Goal: Task Accomplishment & Management: Complete application form

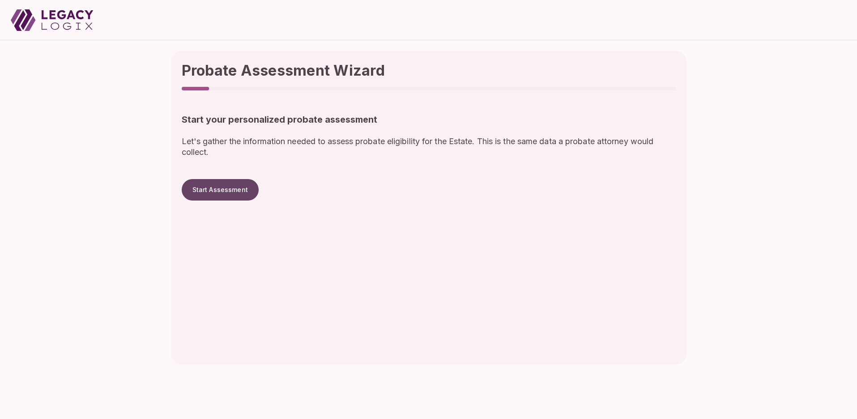
click at [229, 190] on button "Start Assessment" at bounding box center [220, 189] width 77 height 21
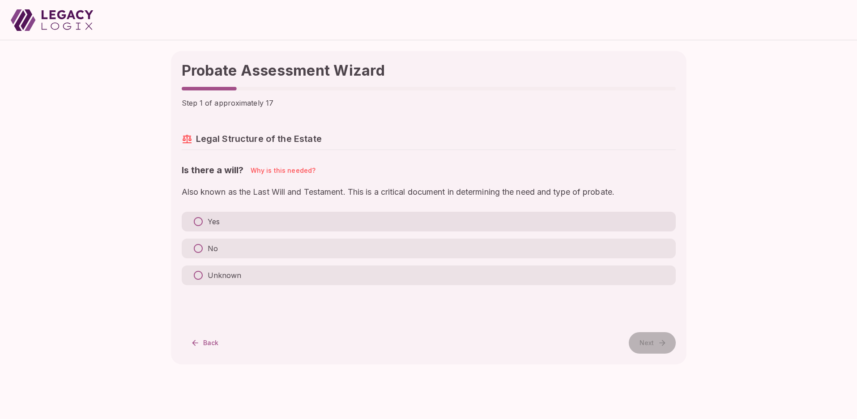
click at [210, 221] on p "Yes" at bounding box center [214, 221] width 12 height 11
click at [211, 247] on p "No" at bounding box center [213, 248] width 10 height 11
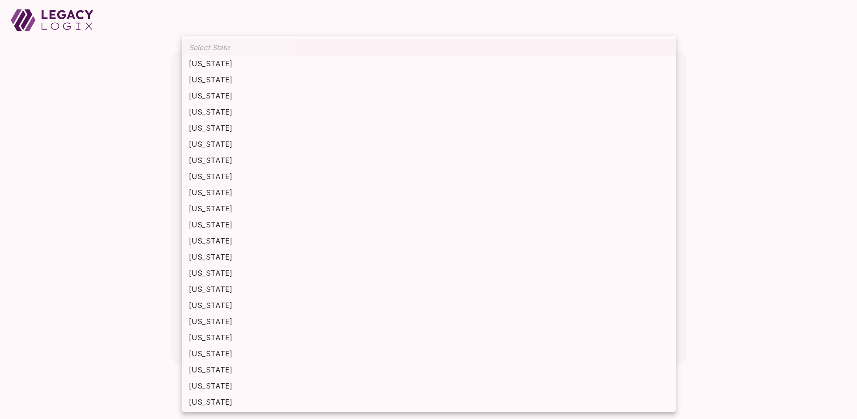
click at [214, 231] on body "Probate Assessment Wizard Step 4 of approximately 17 Settlement Factors Which s…" at bounding box center [428, 209] width 857 height 419
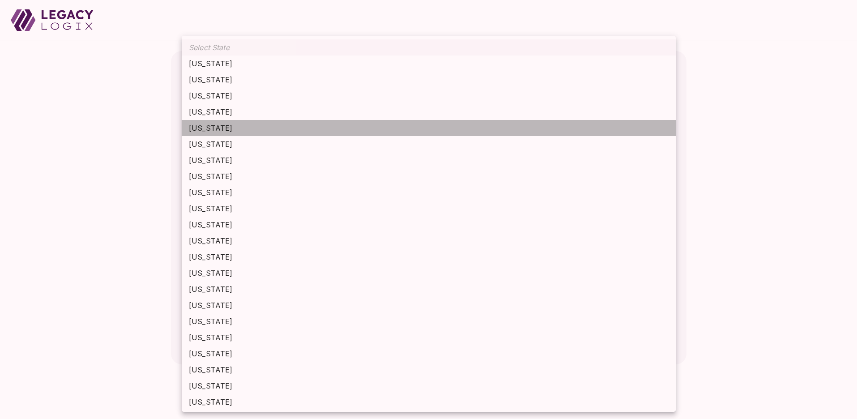
click at [233, 134] on li "California" at bounding box center [429, 128] width 494 height 16
type input "**********"
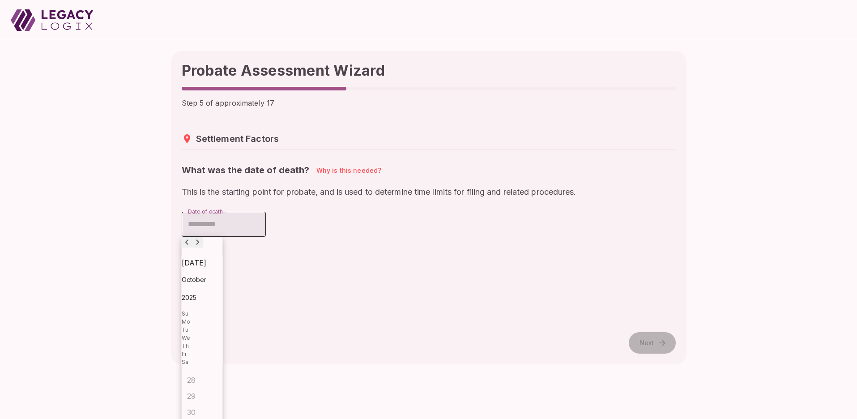
click at [237, 228] on input "Date of death" at bounding box center [224, 224] width 84 height 25
type input "**********"
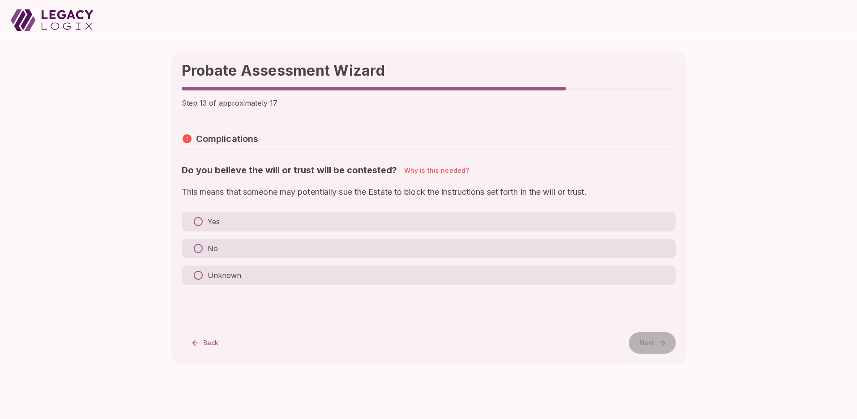
click at [262, 249] on label "No" at bounding box center [429, 248] width 494 height 20
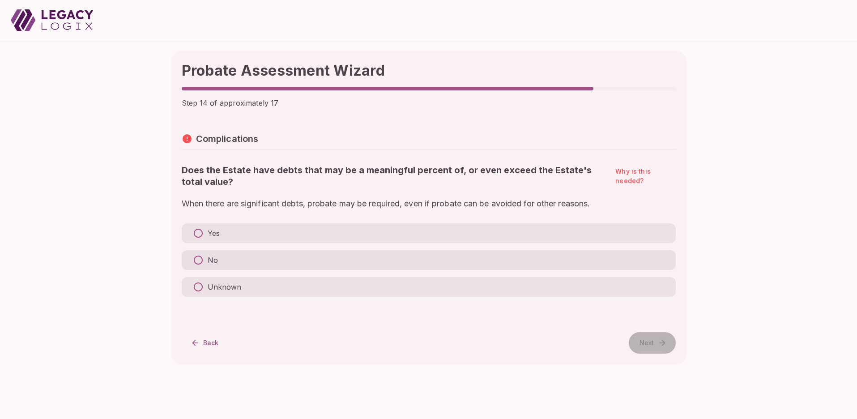
click at [262, 263] on label "No" at bounding box center [429, 260] width 494 height 20
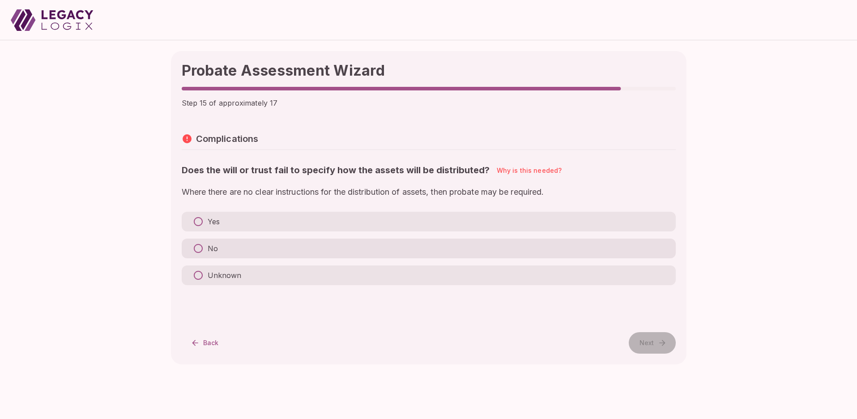
click at [262, 251] on label "No" at bounding box center [429, 248] width 494 height 20
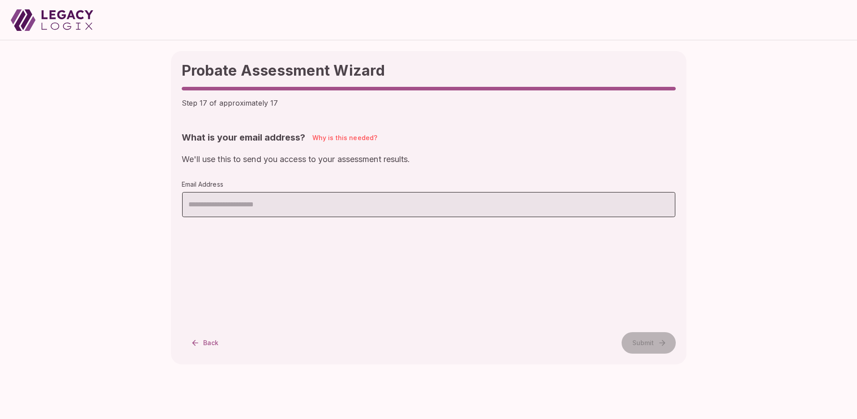
click at [308, 204] on input "email" at bounding box center [428, 204] width 493 height 25
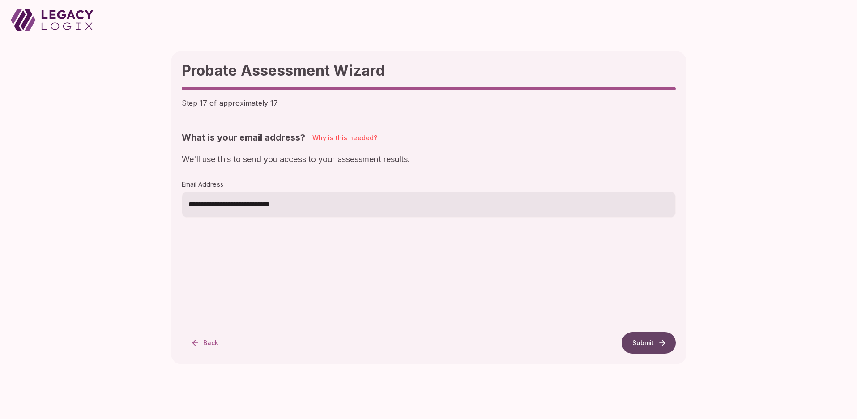
type input "**********"
click at [641, 340] on button "Submit" at bounding box center [648, 342] width 54 height 21
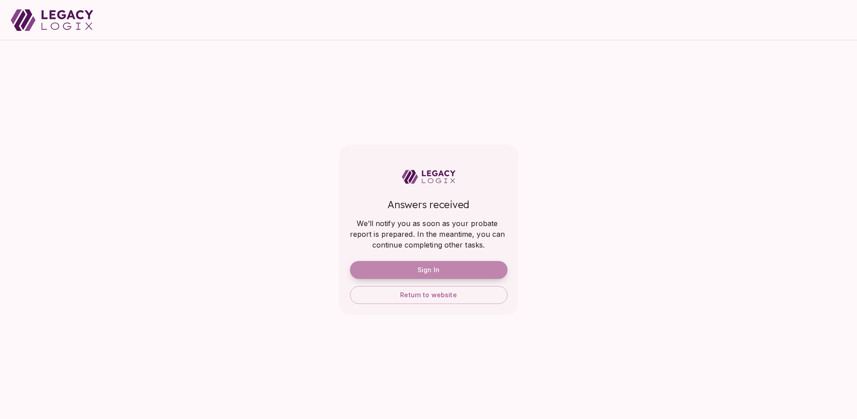
click at [446, 266] on button "Sign In" at bounding box center [428, 270] width 157 height 18
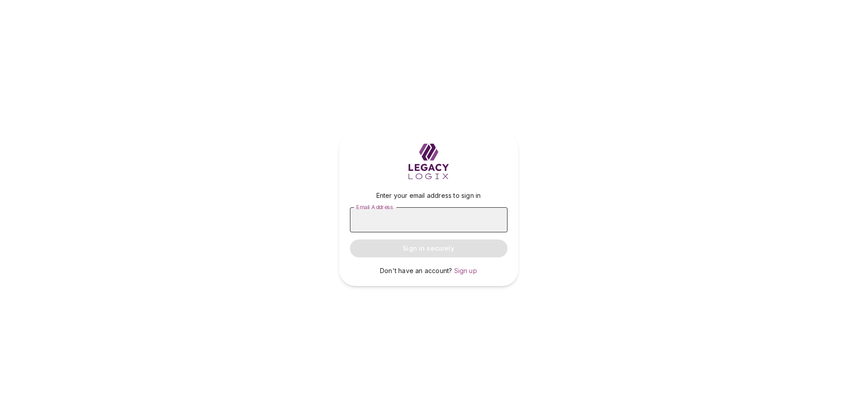
click at [418, 223] on input "Email Address" at bounding box center [428, 219] width 157 height 25
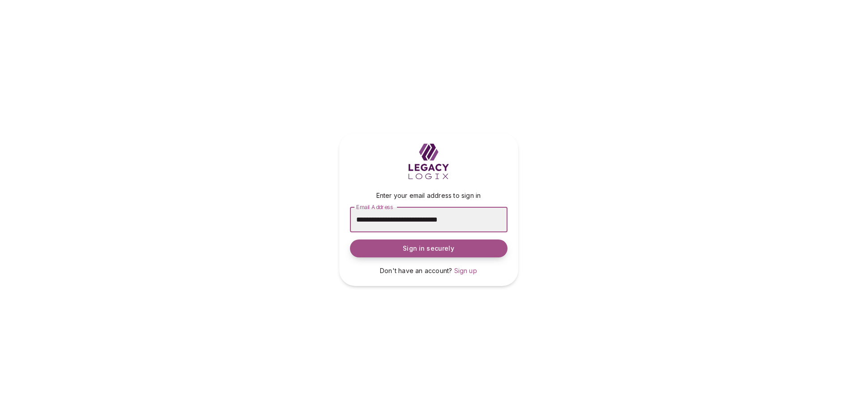
type input "**********"
click at [419, 245] on span "Sign in securely" at bounding box center [428, 248] width 51 height 9
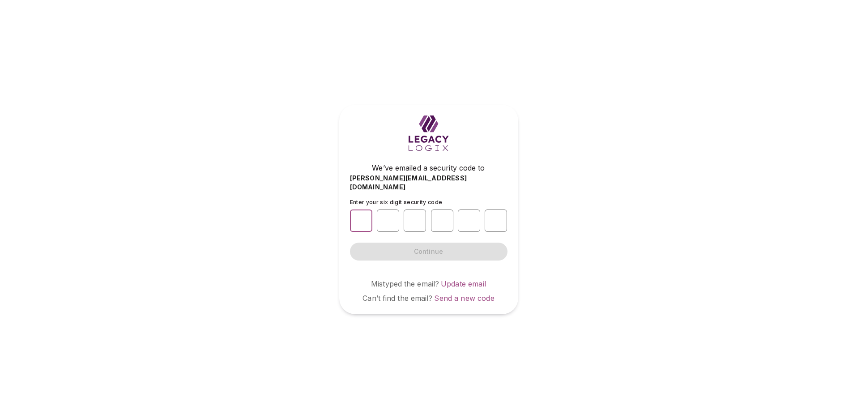
click at [363, 214] on input "number" at bounding box center [361, 220] width 22 height 22
click at [361, 216] on input "number" at bounding box center [361, 220] width 22 height 22
type input "*"
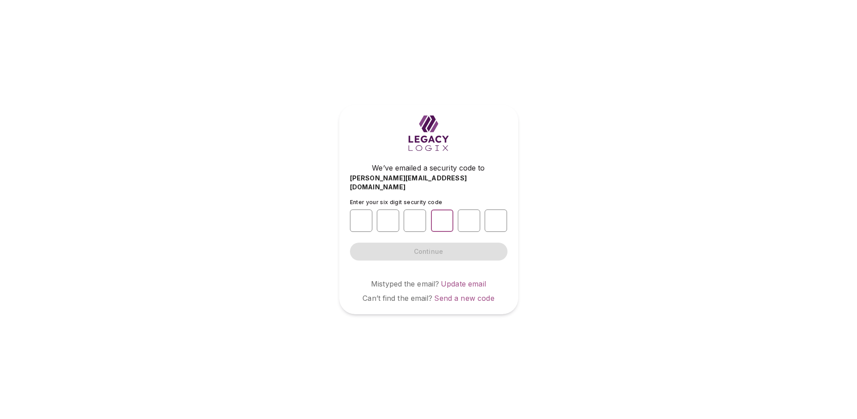
type input "*"
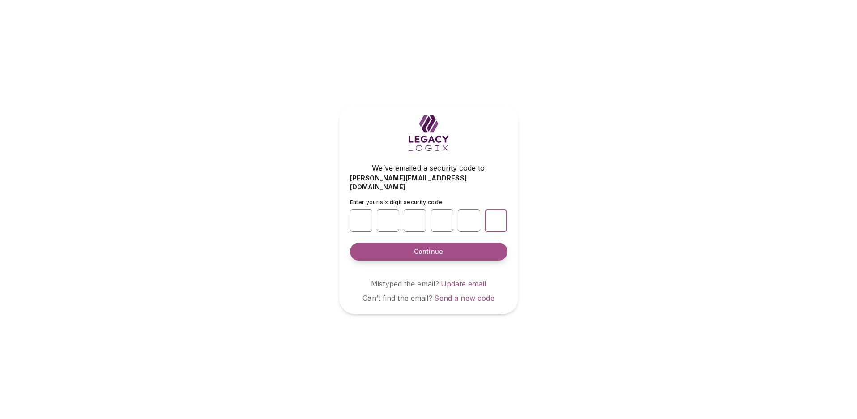
type input "*"
click at [424, 247] on span "Continue" at bounding box center [428, 251] width 29 height 9
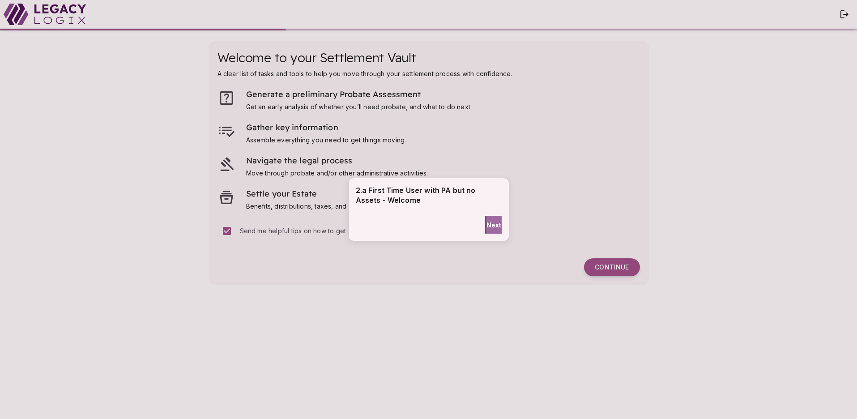
click at [490, 225] on span "Next" at bounding box center [493, 224] width 15 height 9
click at [489, 215] on span "Next" at bounding box center [493, 219] width 15 height 9
click at [489, 220] on span "Next" at bounding box center [493, 219] width 15 height 9
click at [489, 220] on span "Done" at bounding box center [493, 219] width 17 height 9
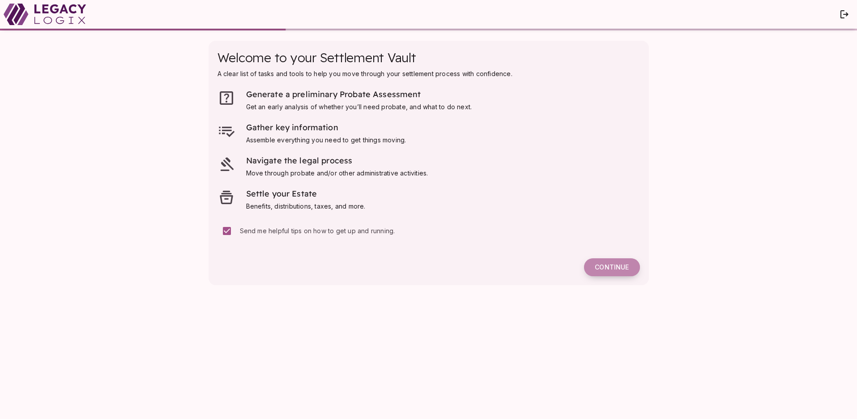
click at [613, 269] on span "Continue" at bounding box center [612, 267] width 34 height 8
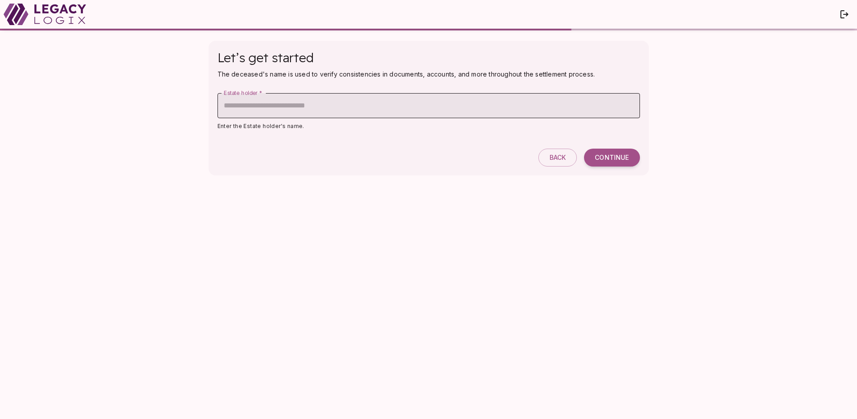
click at [405, 106] on input "Estate holder   *" at bounding box center [428, 105] width 422 height 25
type input "**********"
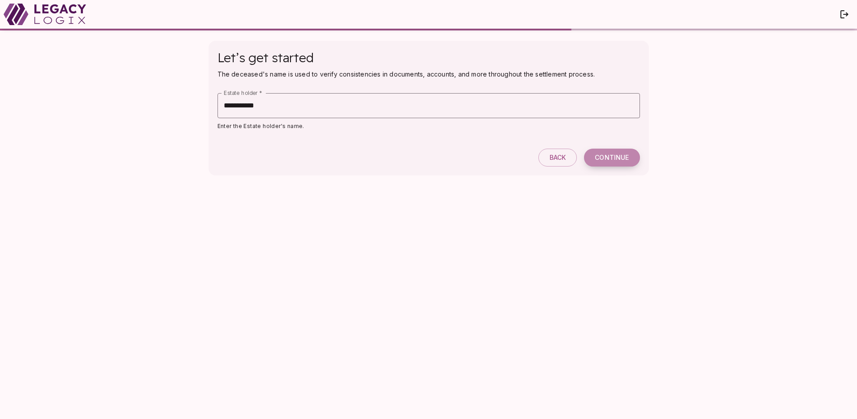
click at [607, 156] on span "Continue" at bounding box center [612, 157] width 34 height 8
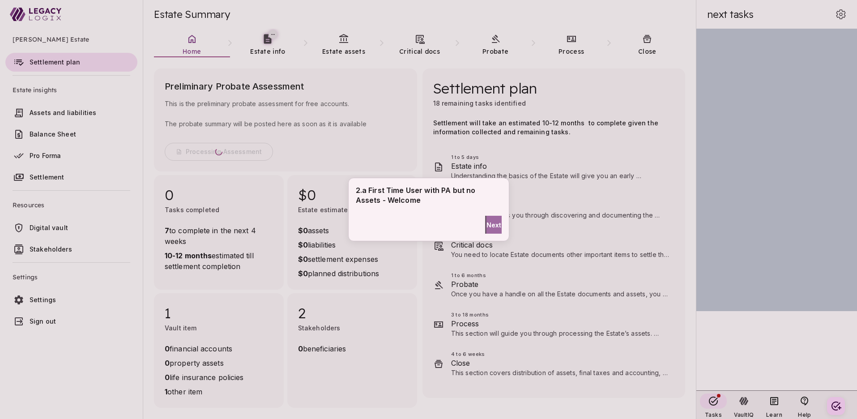
click at [490, 223] on span "Next" at bounding box center [493, 224] width 15 height 9
click at [488, 216] on span "Next" at bounding box center [493, 219] width 15 height 9
click at [487, 220] on span "Next" at bounding box center [493, 219] width 15 height 9
click at [485, 219] on span "Done" at bounding box center [493, 219] width 17 height 9
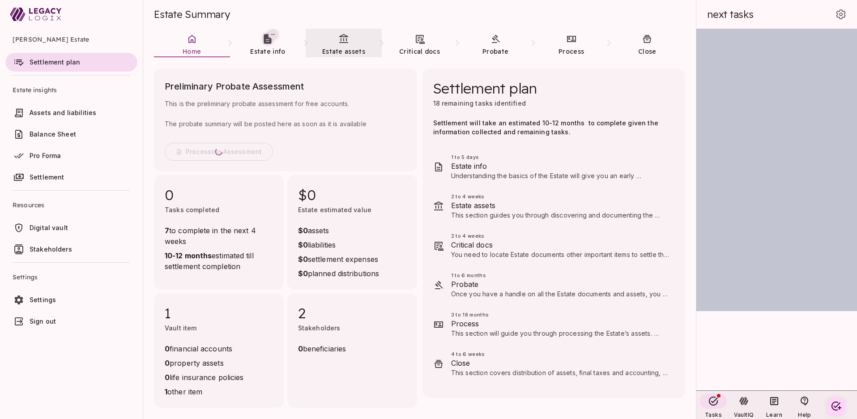
click at [344, 42] on icon at bounding box center [343, 38] width 9 height 9
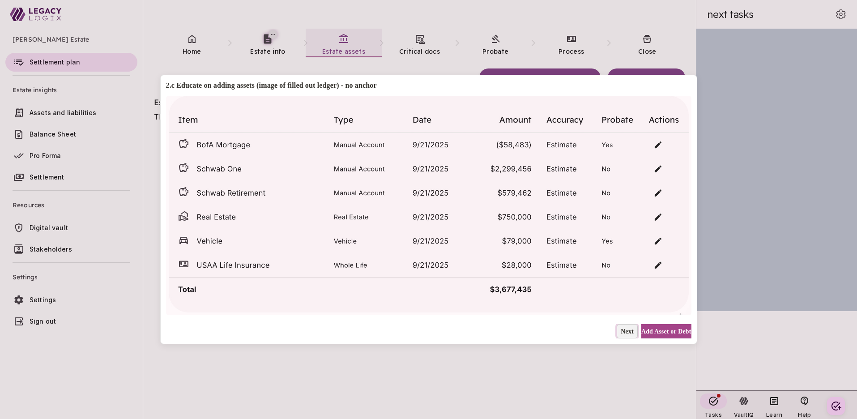
click at [621, 331] on span "Next" at bounding box center [627, 331] width 13 height 9
click at [609, 330] on span "Not Now" at bounding box center [621, 331] width 24 height 9
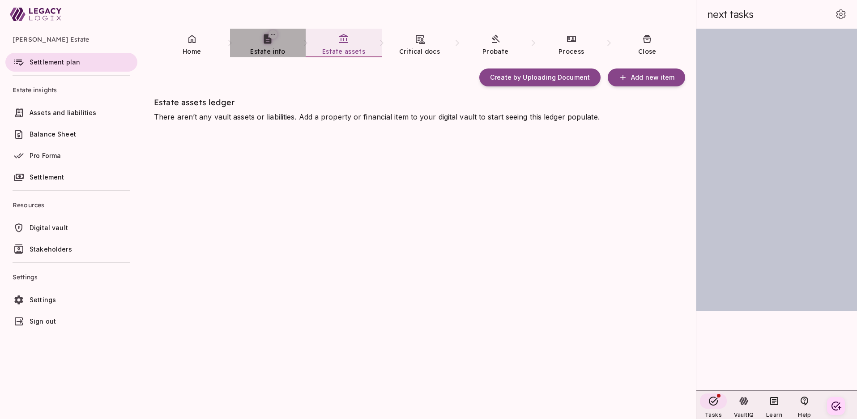
click at [265, 46] on link "Estate info" at bounding box center [268, 45] width 76 height 32
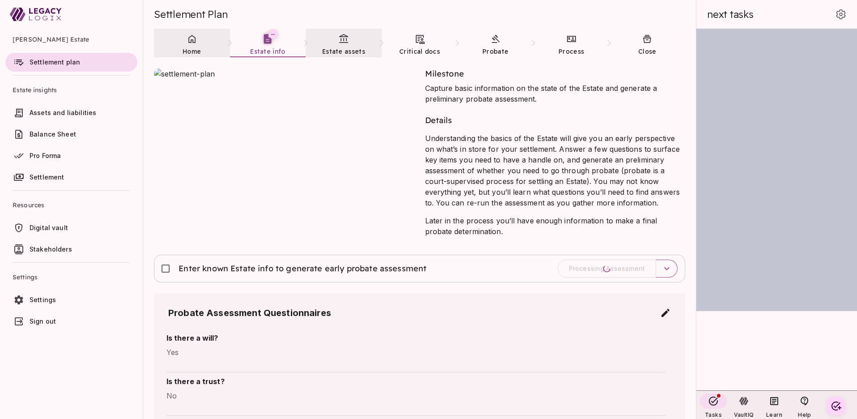
click at [188, 41] on icon at bounding box center [192, 39] width 11 height 11
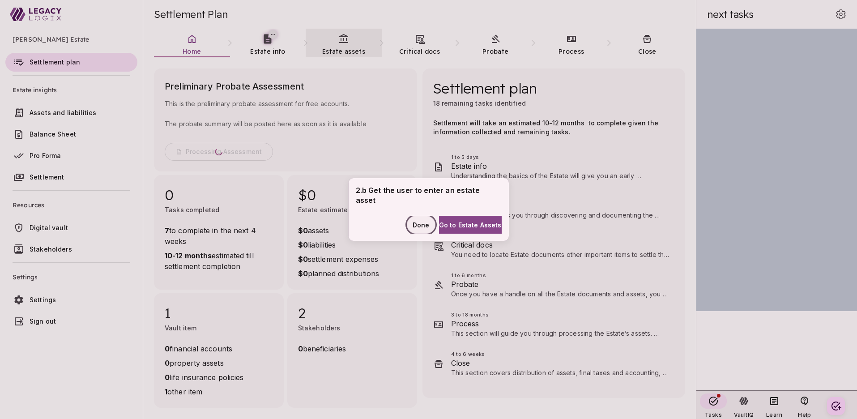
click at [412, 220] on span "Done" at bounding box center [420, 224] width 17 height 9
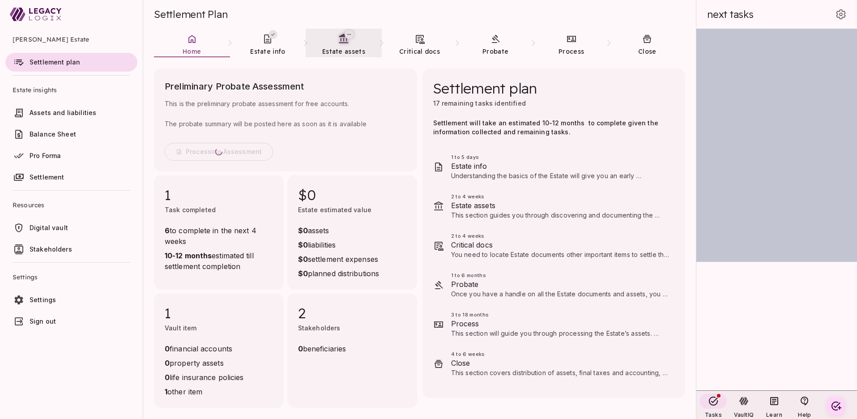
click at [127, 289] on div "[PERSON_NAME] Estate Settlement plan Estate insights Assets and liabilities Bal…" at bounding box center [71, 180] width 143 height 302
click at [499, 43] on icon at bounding box center [495, 39] width 11 height 11
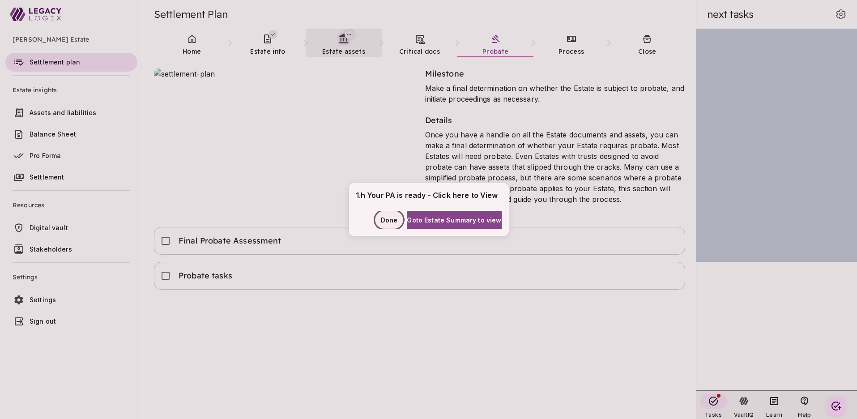
click at [381, 220] on span "Done" at bounding box center [389, 219] width 17 height 9
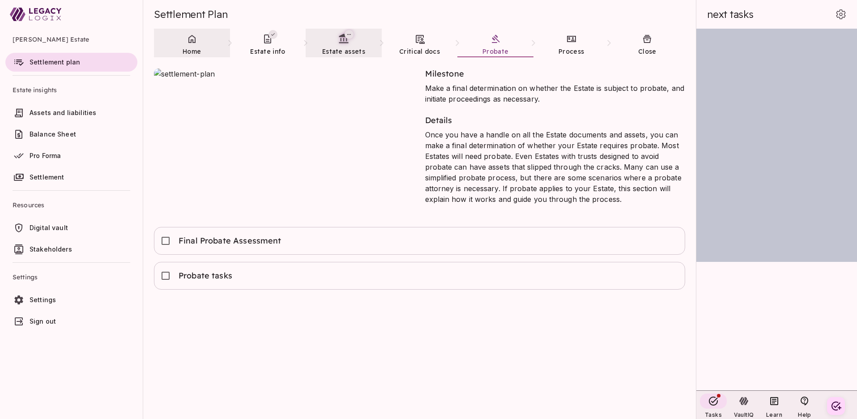
click at [193, 50] on span "Home" at bounding box center [192, 51] width 18 height 8
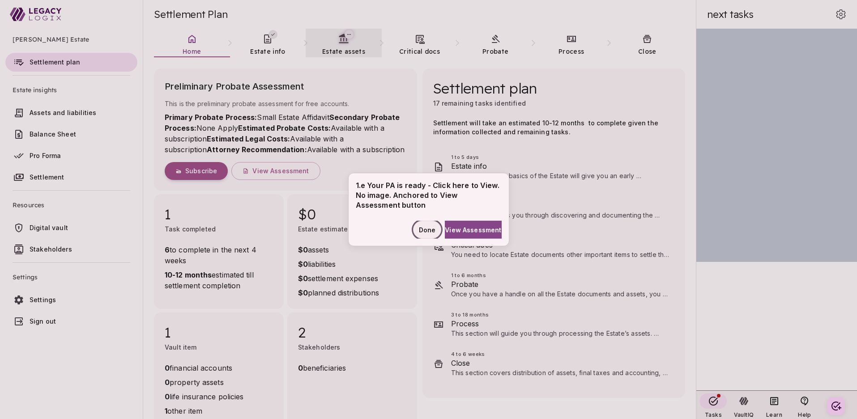
click at [419, 229] on span "Done" at bounding box center [427, 229] width 17 height 9
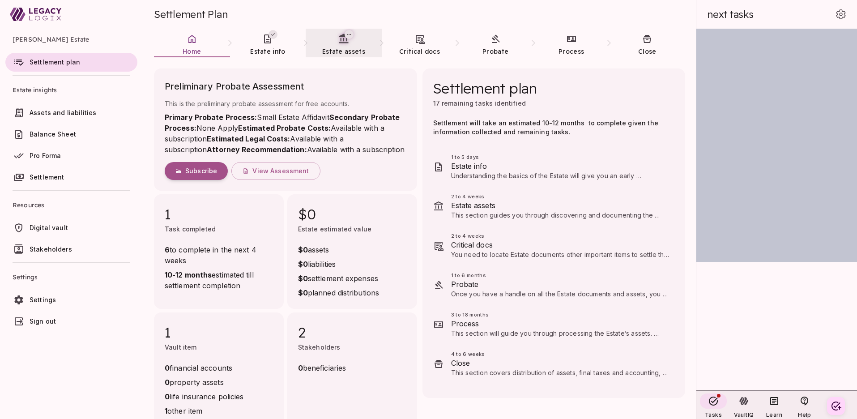
click at [98, 334] on ul "Henry Smith Estate Settlement plan Estate insights Assets and liabilities Balan…" at bounding box center [71, 182] width 143 height 306
click at [74, 229] on span "Digital vault" at bounding box center [82, 227] width 104 height 9
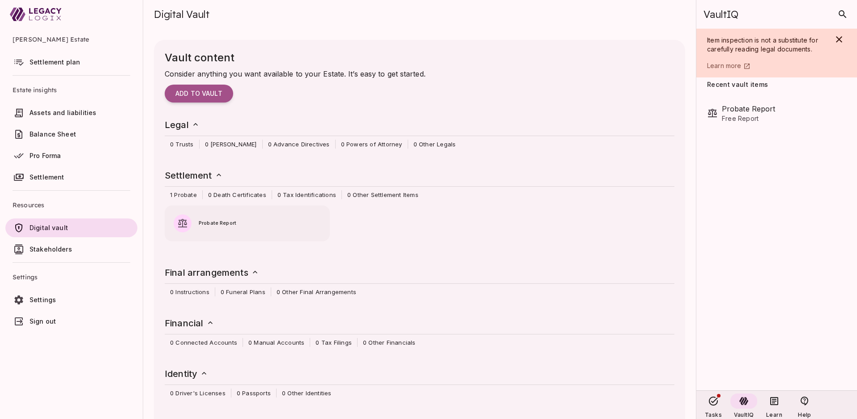
click at [103, 334] on ul "Henry Smith Estate Settlement plan Estate insights Assets and liabilities Balan…" at bounding box center [71, 182] width 143 height 306
click at [60, 61] on span "Settlement plan" at bounding box center [55, 62] width 51 height 8
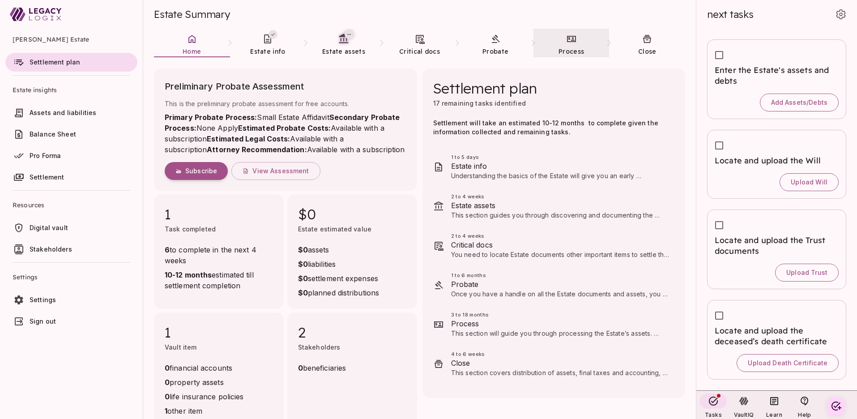
click at [578, 41] on link "Process" at bounding box center [571, 45] width 76 height 32
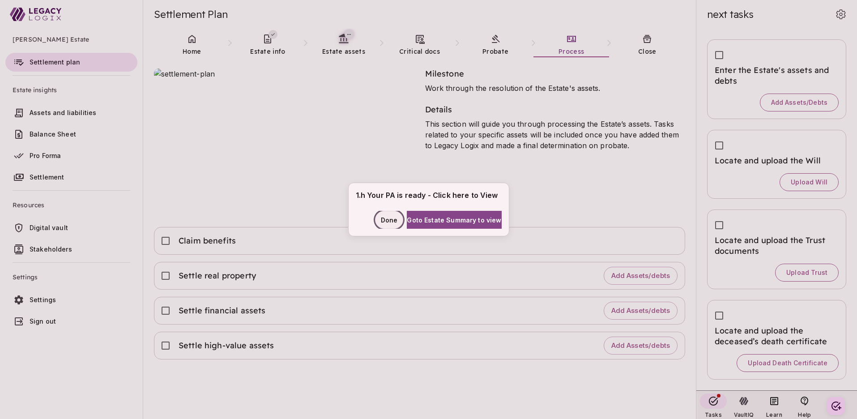
click at [381, 217] on span "Done" at bounding box center [389, 219] width 17 height 9
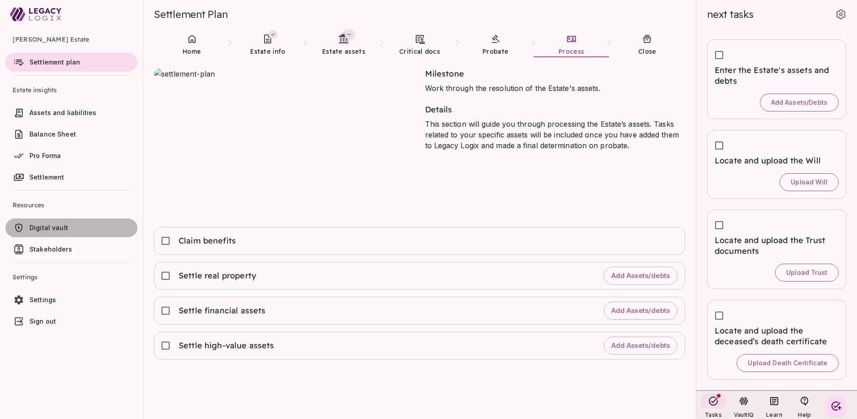
click at [76, 227] on span "Digital vault" at bounding box center [82, 227] width 104 height 9
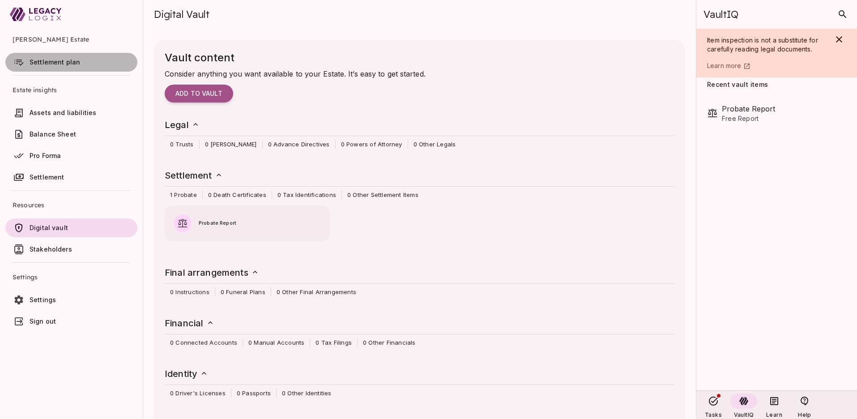
click at [65, 63] on span "Settlement plan" at bounding box center [55, 62] width 51 height 8
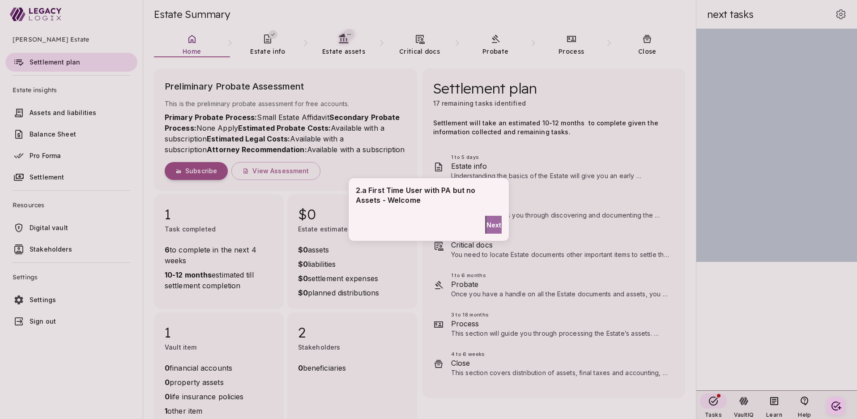
click at [493, 222] on span "Next" at bounding box center [493, 224] width 15 height 9
click at [490, 216] on span "Next" at bounding box center [493, 219] width 15 height 9
click at [490, 216] on span "Done" at bounding box center [493, 219] width 17 height 9
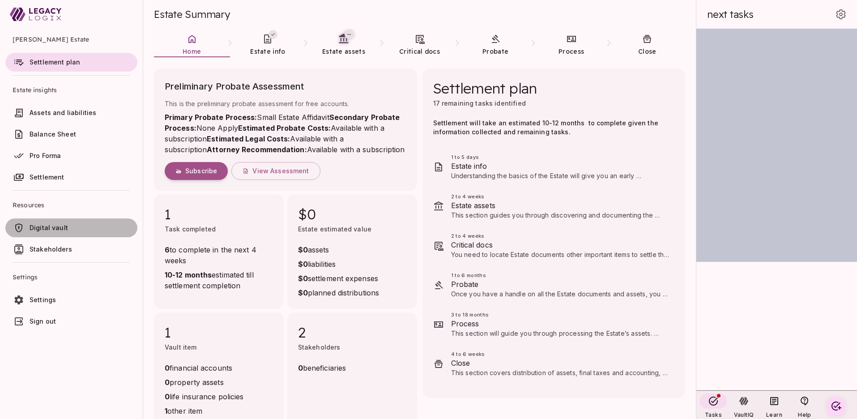
click at [57, 228] on span "Digital vault" at bounding box center [49, 228] width 38 height 8
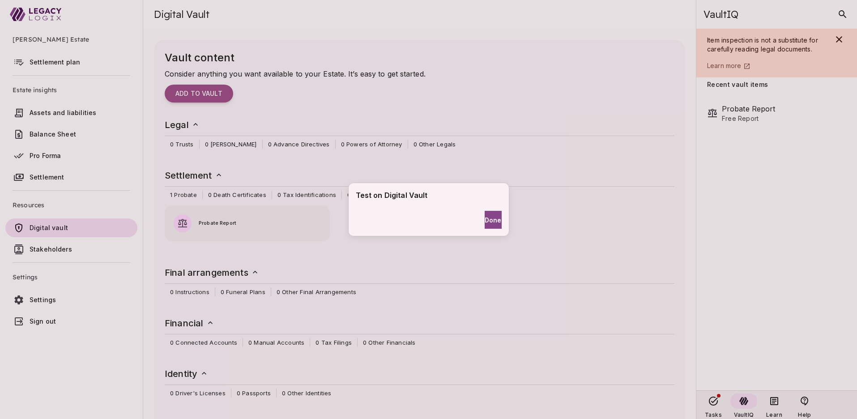
click at [721, 244] on div "Test on Digital Vault Done" at bounding box center [428, 209] width 857 height 419
click at [217, 208] on div "Test on Digital Vault Done" at bounding box center [428, 209] width 857 height 419
click at [485, 221] on span "Done" at bounding box center [493, 219] width 17 height 9
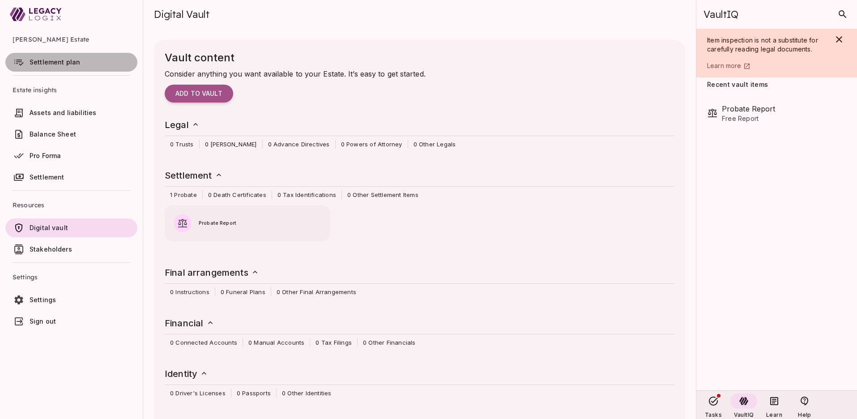
click at [64, 63] on span "Settlement plan" at bounding box center [55, 62] width 51 height 8
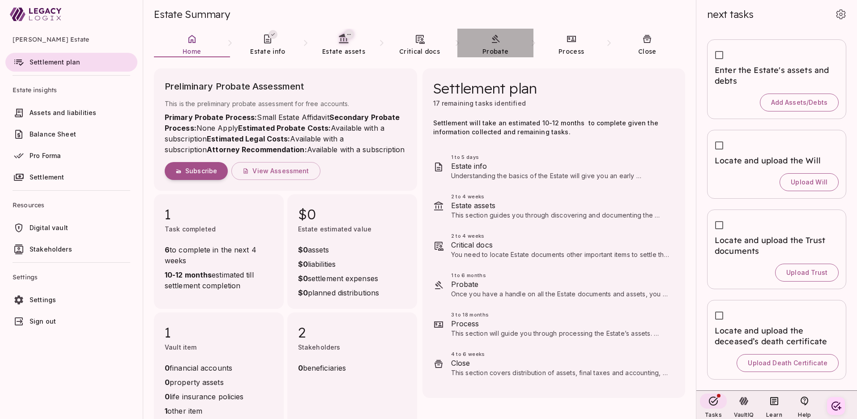
click at [494, 49] on span "Probate" at bounding box center [495, 51] width 26 height 8
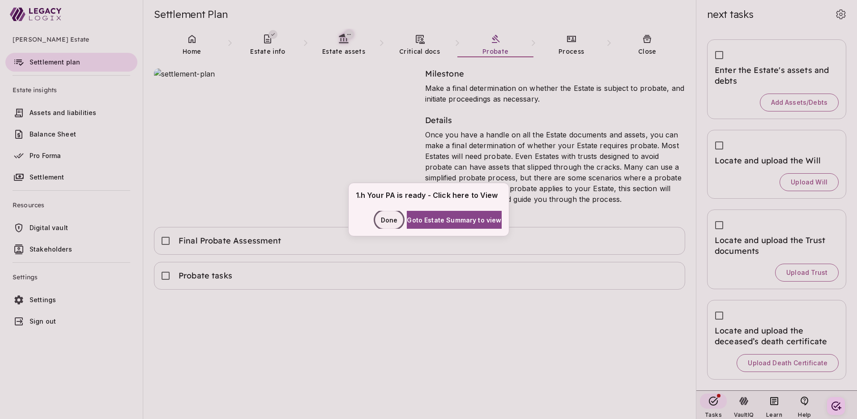
click at [382, 219] on span "Done" at bounding box center [389, 219] width 17 height 9
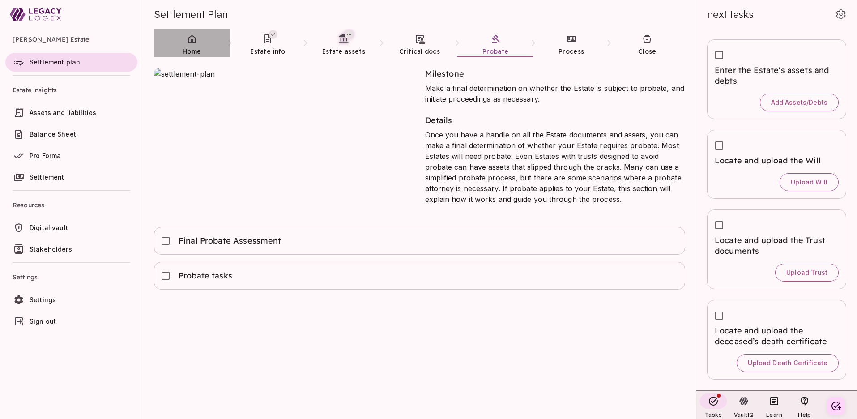
click at [191, 45] on link "Home" at bounding box center [192, 45] width 76 height 32
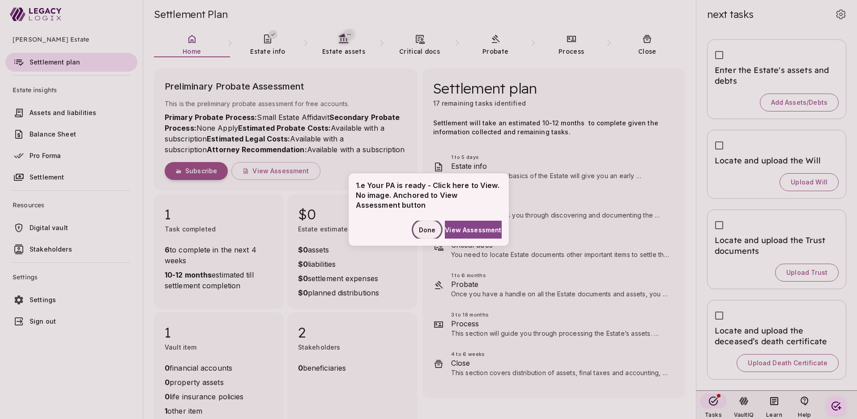
click at [419, 230] on span "Done" at bounding box center [427, 229] width 17 height 9
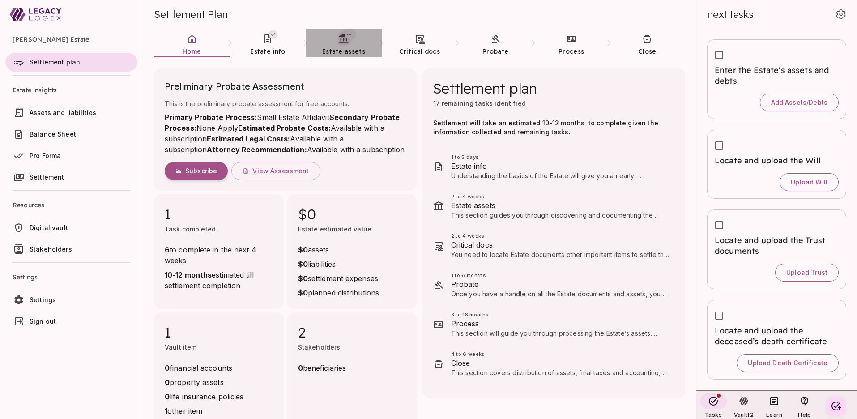
click at [335, 54] on span "Estate assets" at bounding box center [343, 51] width 43 height 8
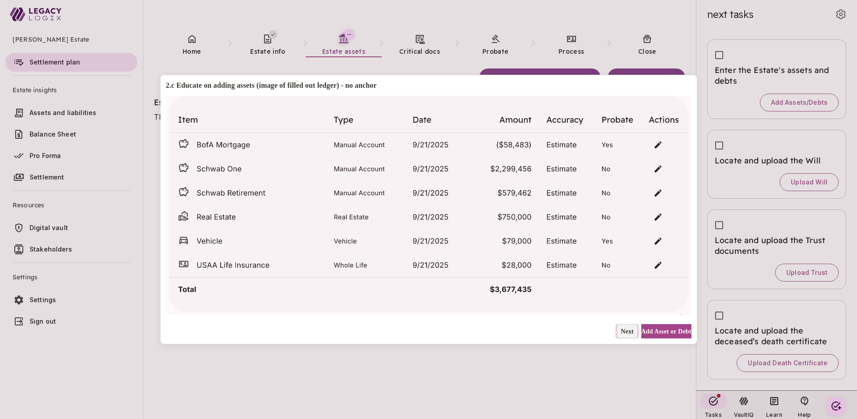
click at [621, 331] on span "Next" at bounding box center [627, 331] width 13 height 9
click at [619, 331] on span "Not Now" at bounding box center [621, 331] width 24 height 9
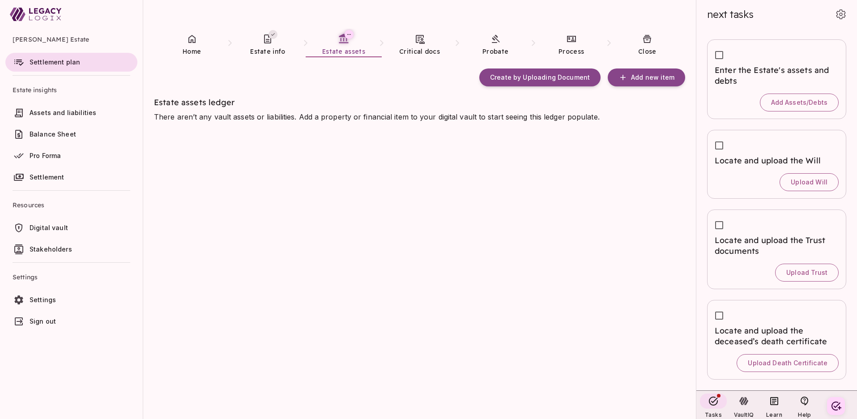
click at [59, 227] on span "Digital vault" at bounding box center [49, 228] width 38 height 8
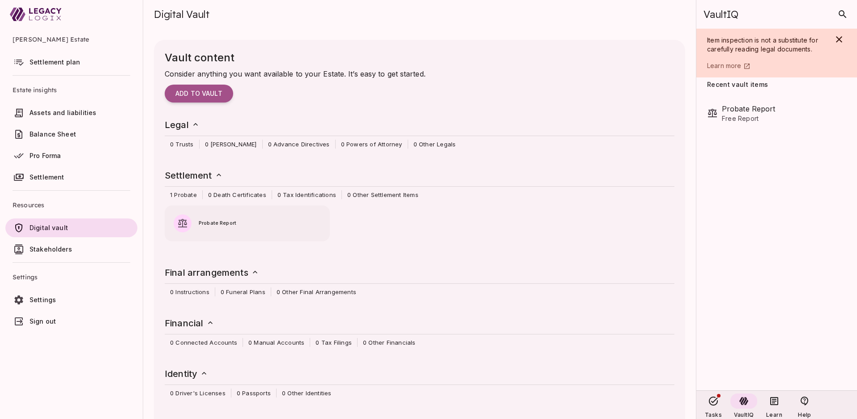
click at [100, 334] on ul "Henry Smith Estate Settlement plan Estate insights Assets and liabilities Balan…" at bounding box center [71, 182] width 143 height 306
click at [68, 61] on span "Settlement plan" at bounding box center [55, 62] width 51 height 8
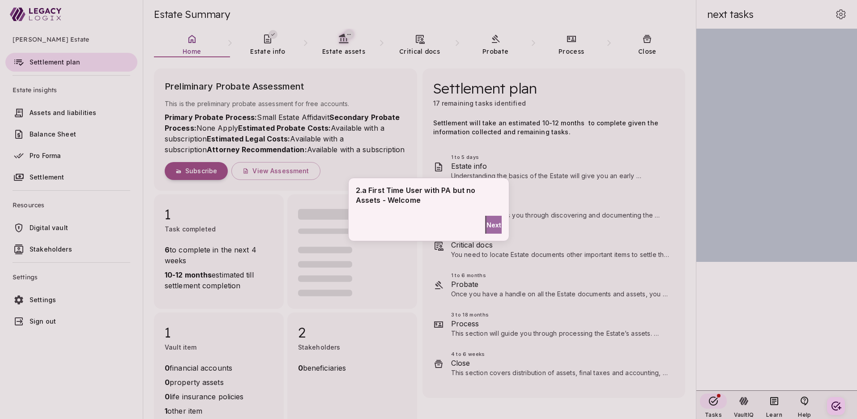
click at [486, 225] on span "Next" at bounding box center [493, 224] width 15 height 9
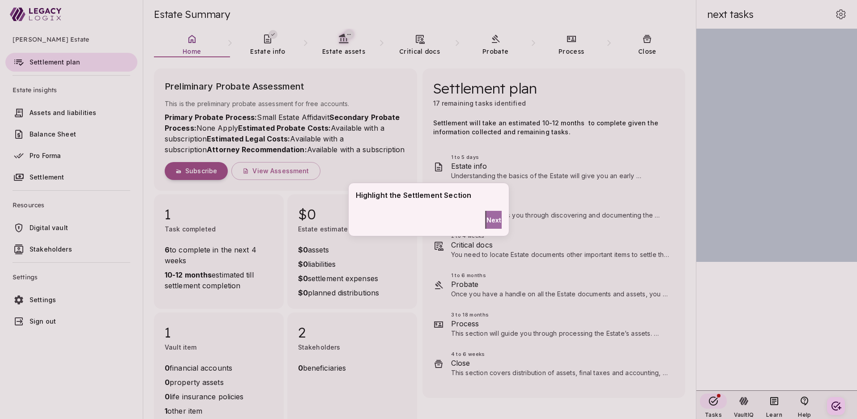
click at [487, 216] on span "Next" at bounding box center [493, 219] width 15 height 9
click at [487, 216] on span "Done" at bounding box center [493, 219] width 17 height 9
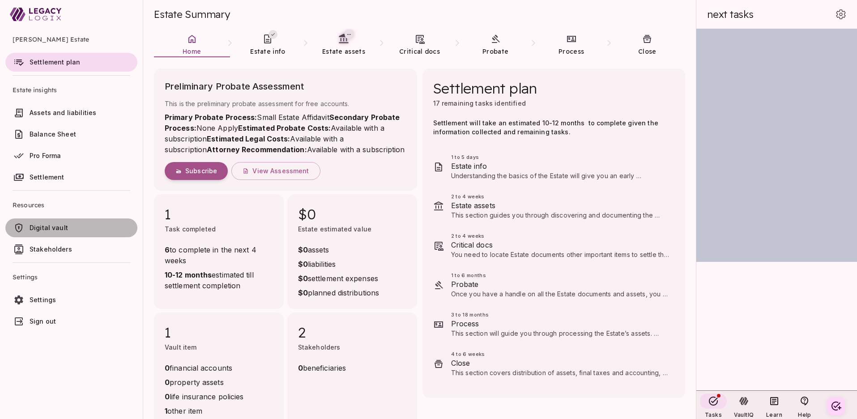
click at [60, 228] on span "Digital vault" at bounding box center [49, 228] width 38 height 8
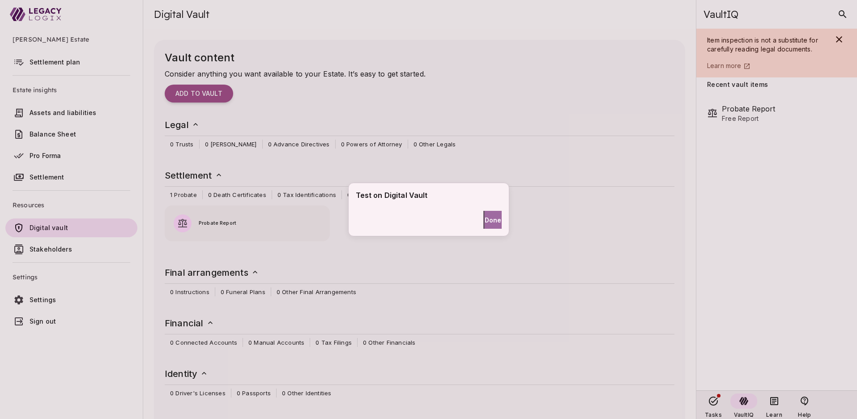
click at [487, 219] on span "Done" at bounding box center [493, 219] width 17 height 9
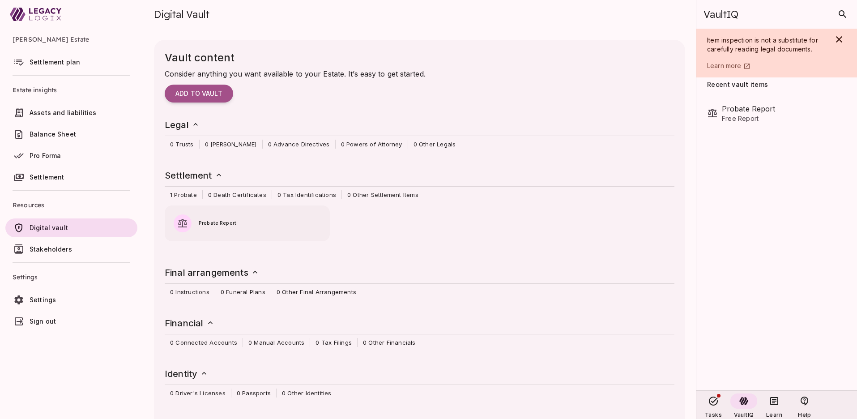
click at [97, 334] on ul "[PERSON_NAME] Estate Settlement plan Estate insights Assets and liabilities Bal…" at bounding box center [71, 182] width 143 height 306
click at [80, 58] on span "Settlement plan" at bounding box center [82, 62] width 104 height 9
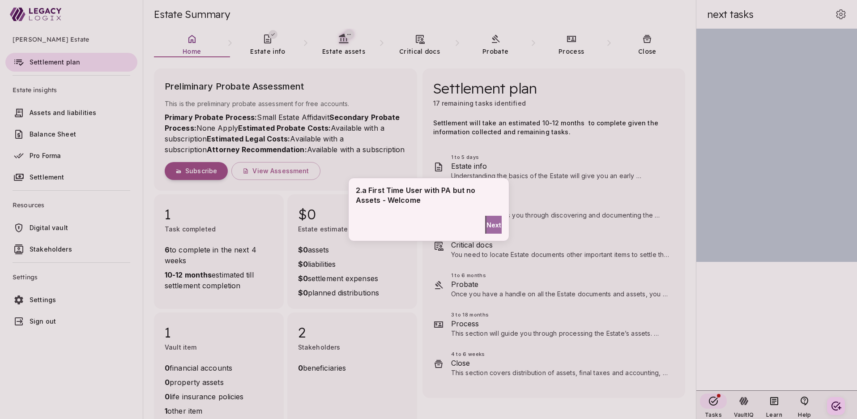
click at [489, 225] on span "Next" at bounding box center [493, 224] width 15 height 9
click at [489, 215] on span "Next" at bounding box center [493, 219] width 15 height 9
click at [490, 220] on span "Next" at bounding box center [493, 219] width 15 height 9
click at [490, 220] on span "Done" at bounding box center [493, 219] width 17 height 9
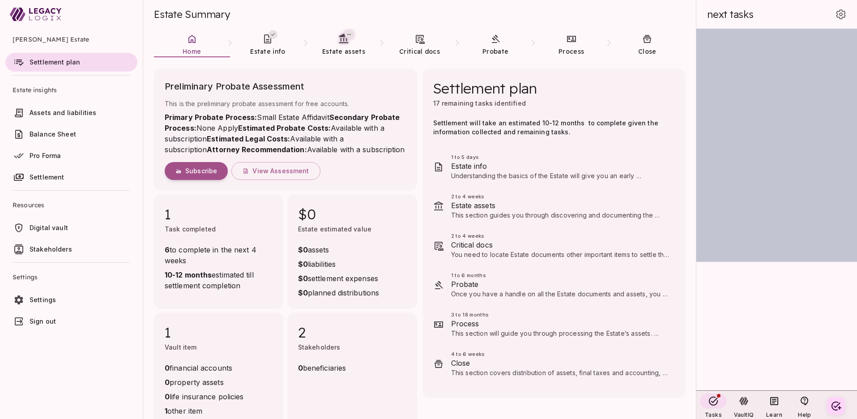
click at [85, 224] on span "Digital vault" at bounding box center [82, 227] width 104 height 9
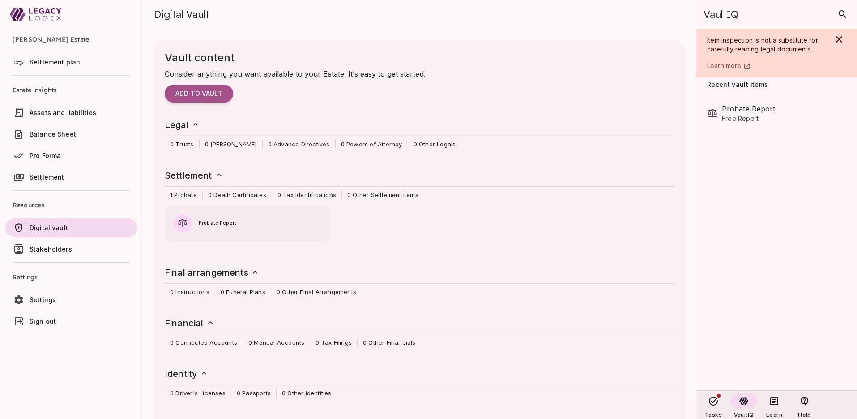
click at [127, 334] on ul "Henry Smith Estate Settlement plan Estate insights Assets and liabilities Balan…" at bounding box center [71, 182] width 143 height 306
click at [74, 57] on link "Settlement plan" at bounding box center [71, 62] width 132 height 19
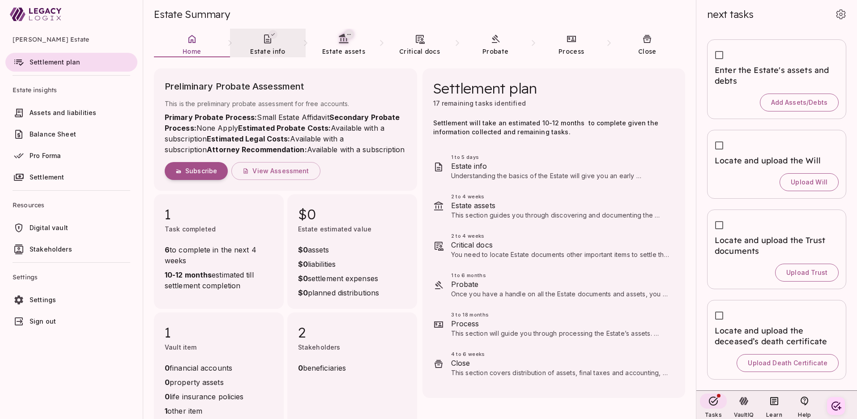
click at [265, 53] on span "Estate info" at bounding box center [267, 51] width 35 height 8
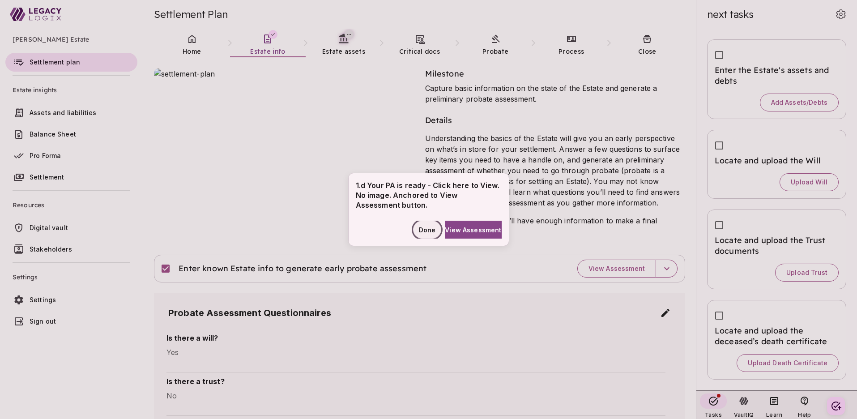
click at [419, 229] on span "Done" at bounding box center [427, 229] width 17 height 9
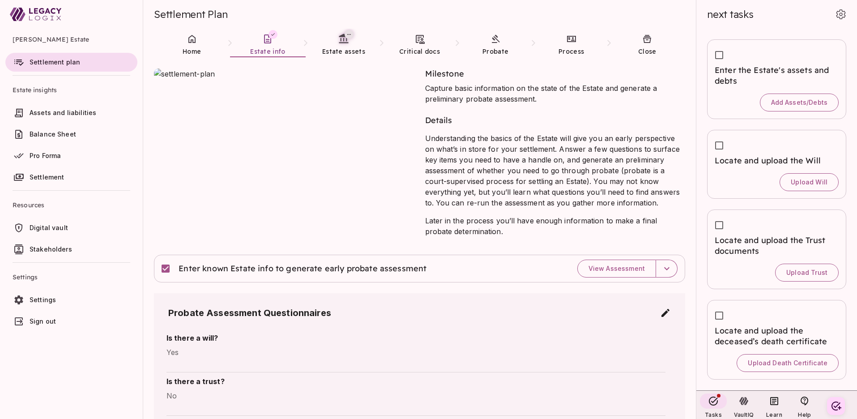
click at [74, 334] on ul "Henry Smith Estate Settlement plan Estate insights Assets and liabilities Balan…" at bounding box center [71, 182] width 143 height 306
click at [91, 334] on ul "Henry Smith Estate Settlement plan Estate insights Assets and liabilities Balan…" at bounding box center [71, 182] width 143 height 306
click at [105, 334] on ul "Henry Smith Estate Settlement plan Estate insights Assets and liabilities Balan…" at bounding box center [71, 182] width 143 height 306
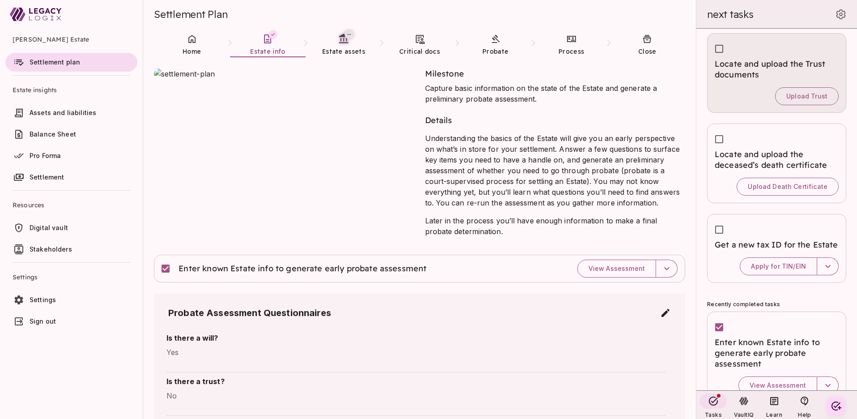
scroll to position [199, 0]
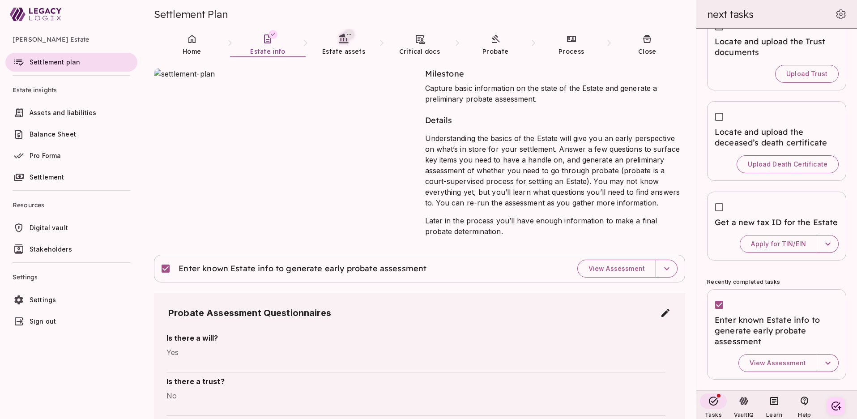
click at [105, 334] on ul "Henry Smith Estate Settlement plan Estate insights Assets and liabilities Balan…" at bounding box center [71, 182] width 143 height 306
click at [93, 334] on ul "Henry Smith Estate Settlement plan Estate insights Assets and liabilities Balan…" at bounding box center [71, 182] width 143 height 306
click at [190, 38] on icon at bounding box center [192, 39] width 11 height 11
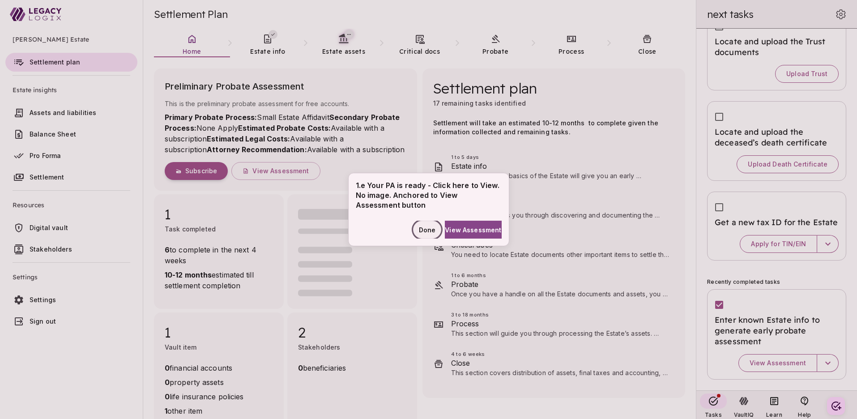
click at [419, 230] on span "Done" at bounding box center [427, 229] width 17 height 9
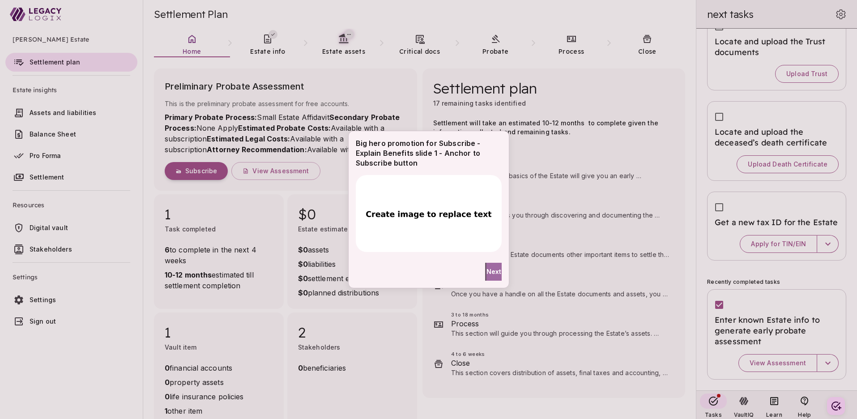
click at [492, 269] on span "Next" at bounding box center [493, 271] width 15 height 9
click at [425, 268] on span "Done" at bounding box center [433, 271] width 17 height 9
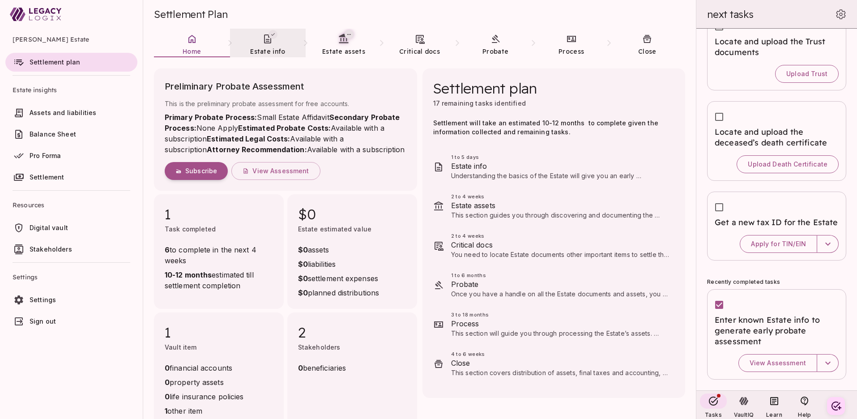
click at [265, 45] on link "Estate info" at bounding box center [268, 45] width 76 height 32
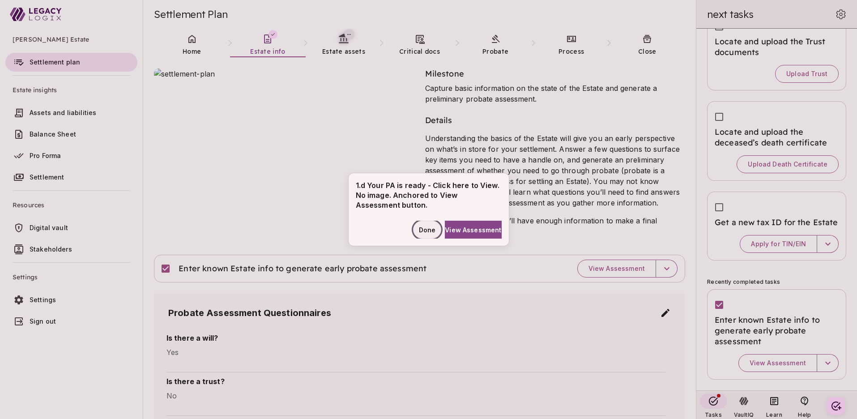
click at [419, 229] on span "Done" at bounding box center [427, 229] width 17 height 9
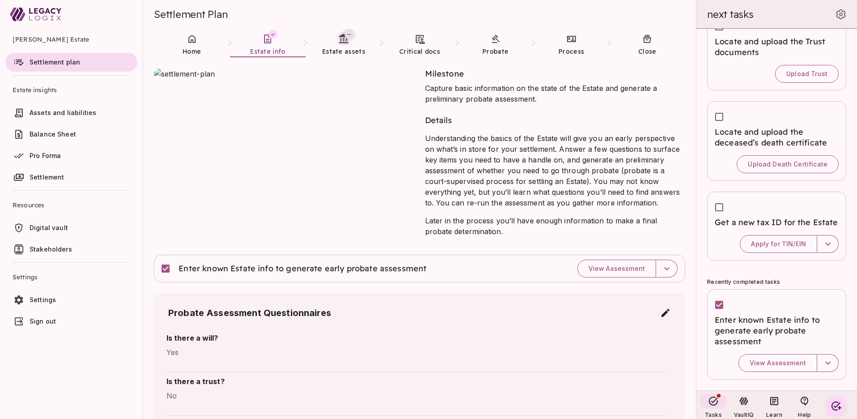
click at [100, 334] on ul "Henry Smith Estate Settlement plan Estate insights Assets and liabilities Balan…" at bounding box center [71, 182] width 143 height 306
click at [45, 323] on span "Sign out" at bounding box center [43, 321] width 26 height 8
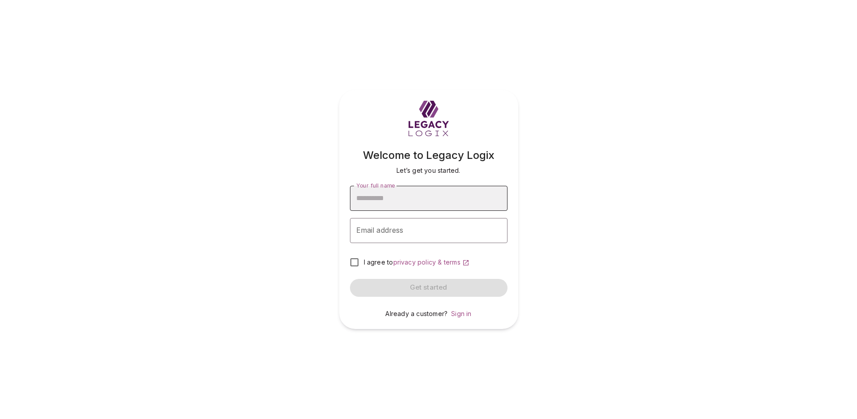
click at [439, 202] on input "Your full name" at bounding box center [428, 198] width 157 height 25
type input "**********"
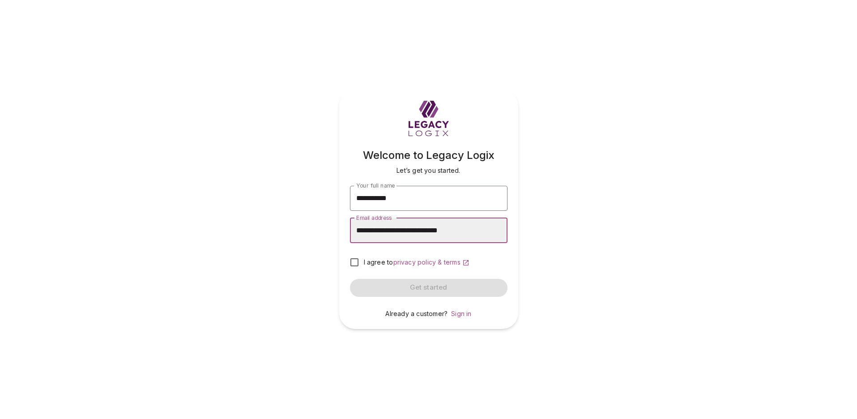
type input "**********"
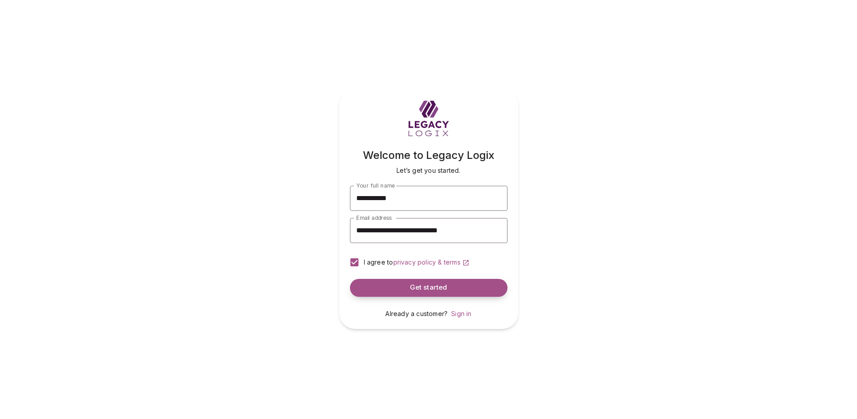
click at [395, 287] on button "Get started" at bounding box center [428, 288] width 157 height 18
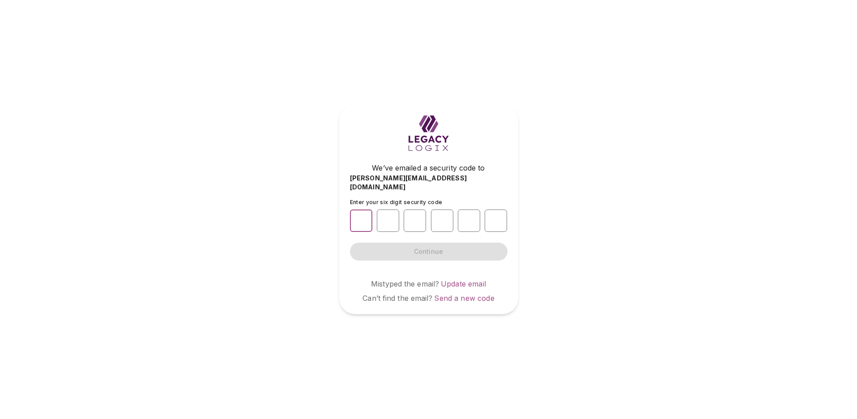
click at [362, 218] on input "number" at bounding box center [361, 220] width 22 height 22
type input "*"
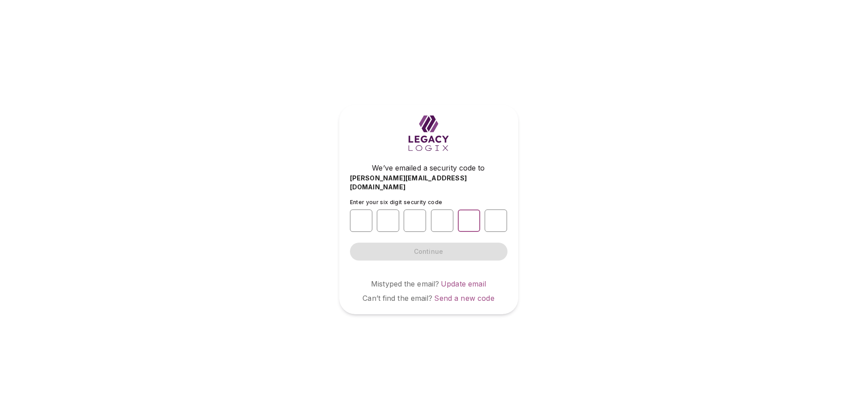
type input "*"
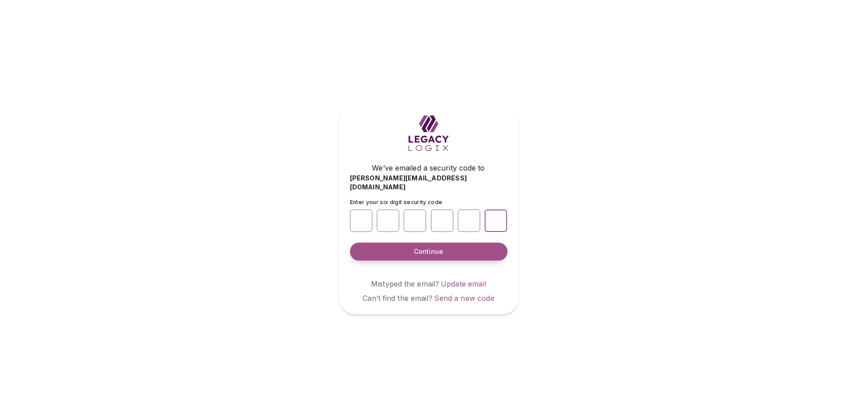
type input "*"
click at [427, 248] on span "Continue" at bounding box center [428, 251] width 29 height 9
